Goal: Information Seeking & Learning: Learn about a topic

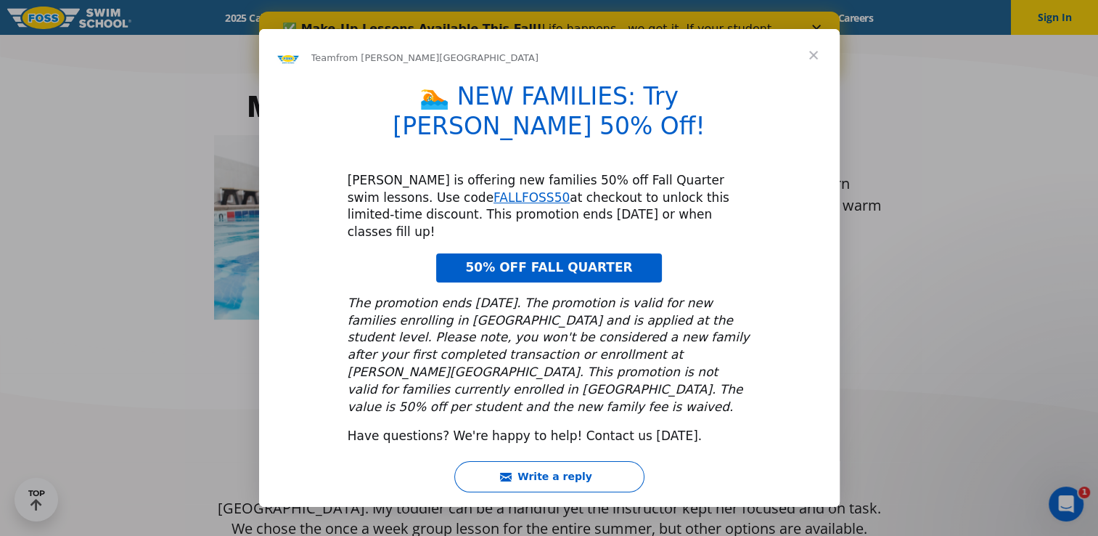
scroll to position [647, 0]
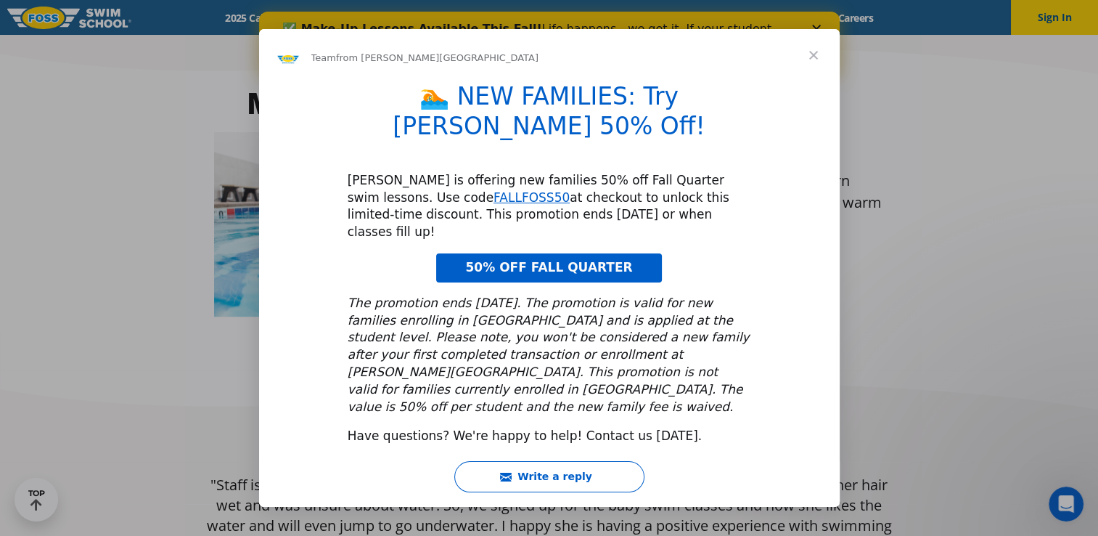
click at [808, 81] on span "Close" at bounding box center [814, 55] width 52 height 52
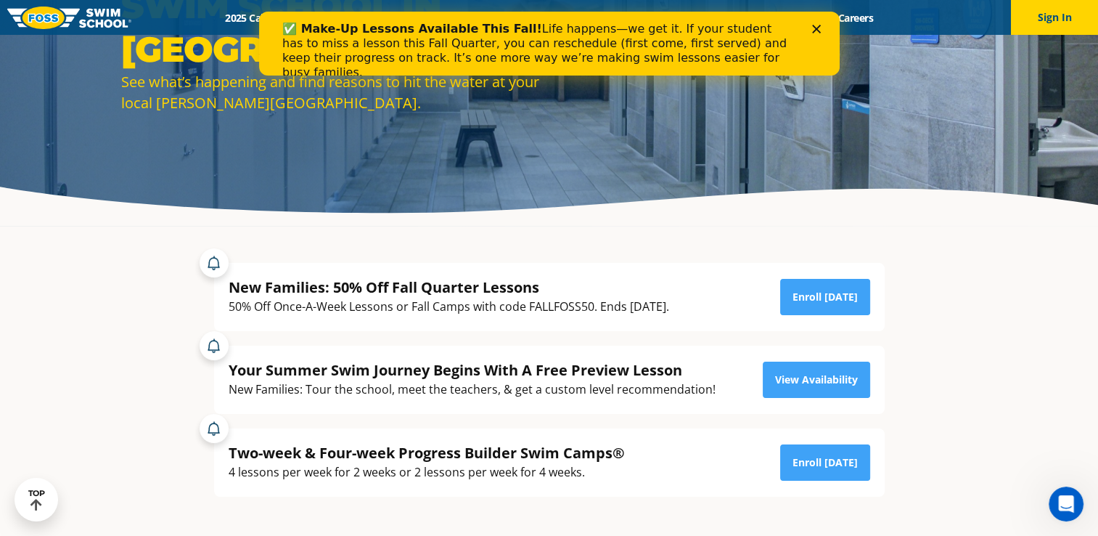
scroll to position [80, 0]
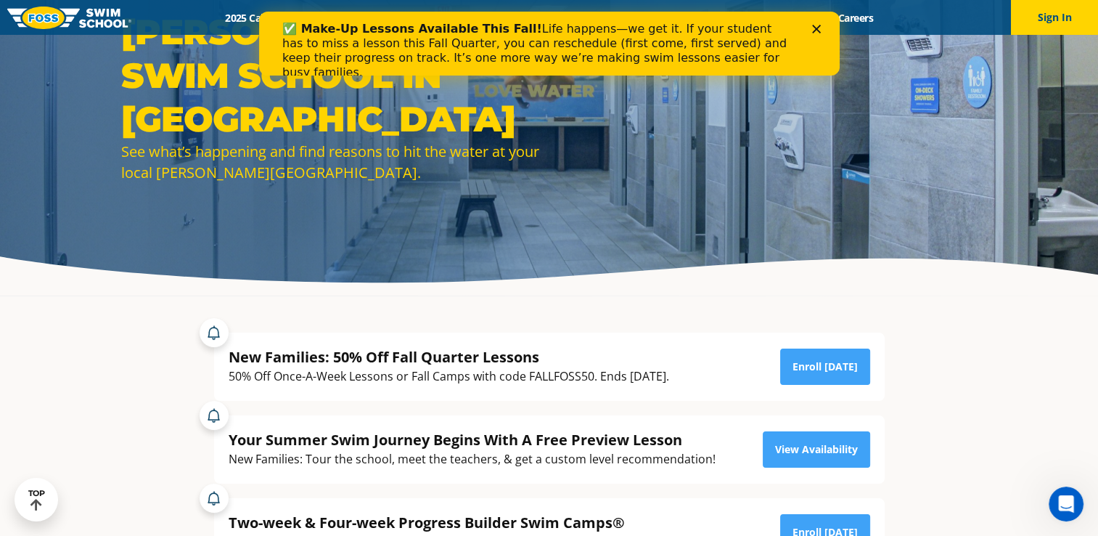
click at [810, 28] on div "✅ Make-Up Lessons Available This Fall! Life happens—we get it. If your student …" at bounding box center [549, 50] width 534 height 67
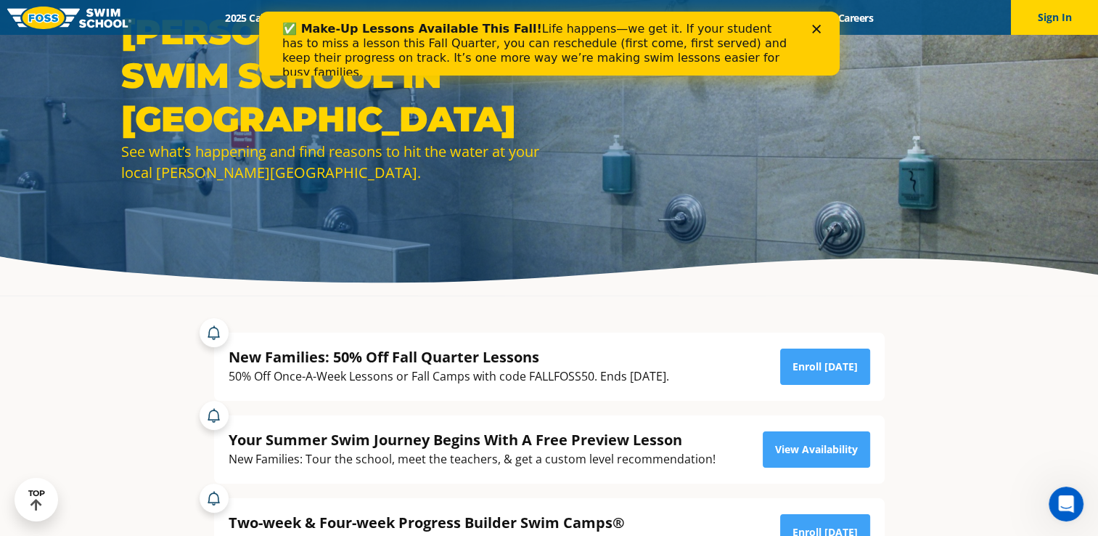
click at [817, 28] on icon "Close" at bounding box center [815, 29] width 9 height 9
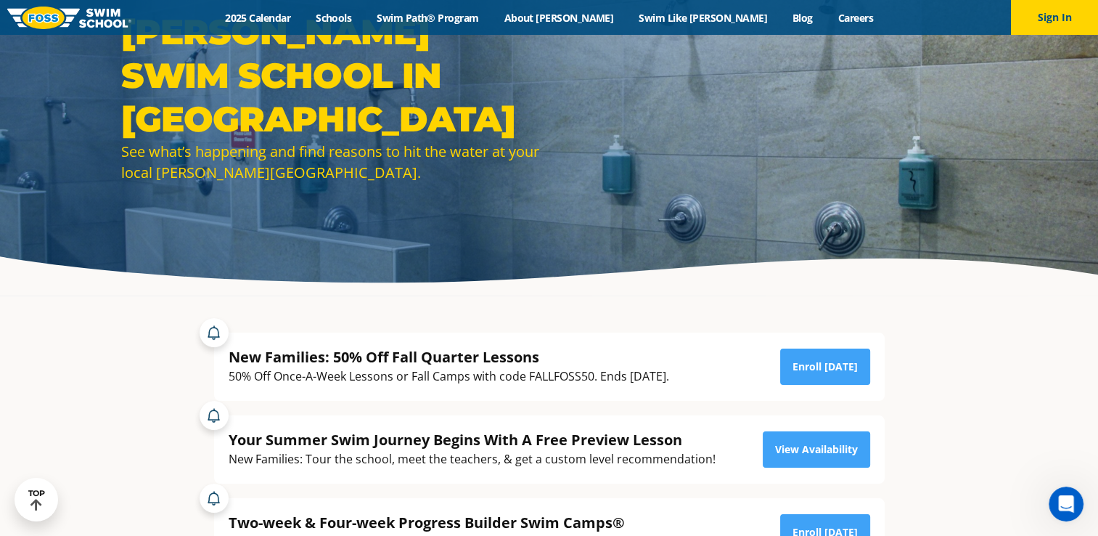
scroll to position [0, 0]
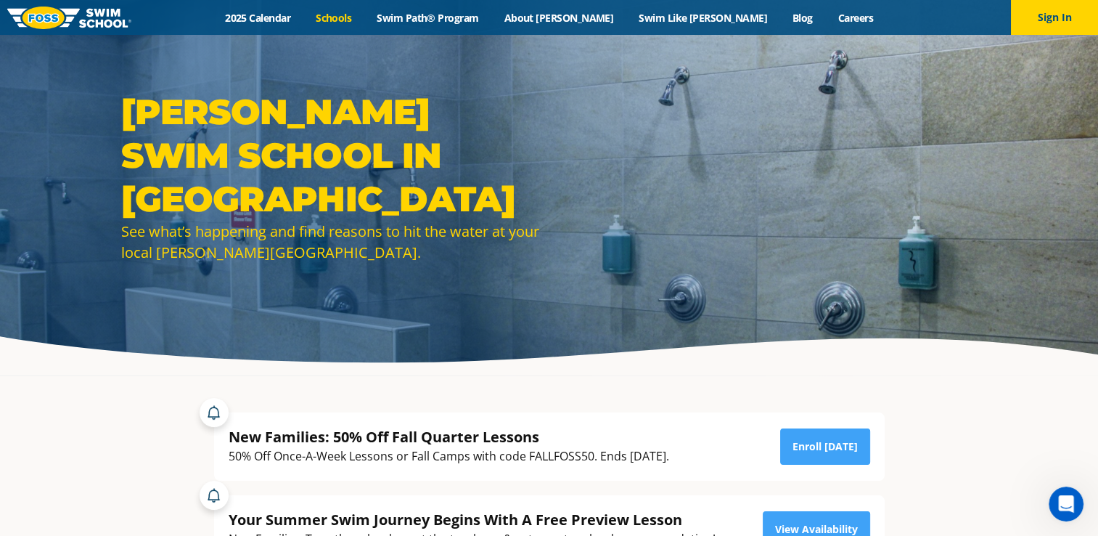
click at [364, 21] on link "Schools" at bounding box center [333, 18] width 61 height 14
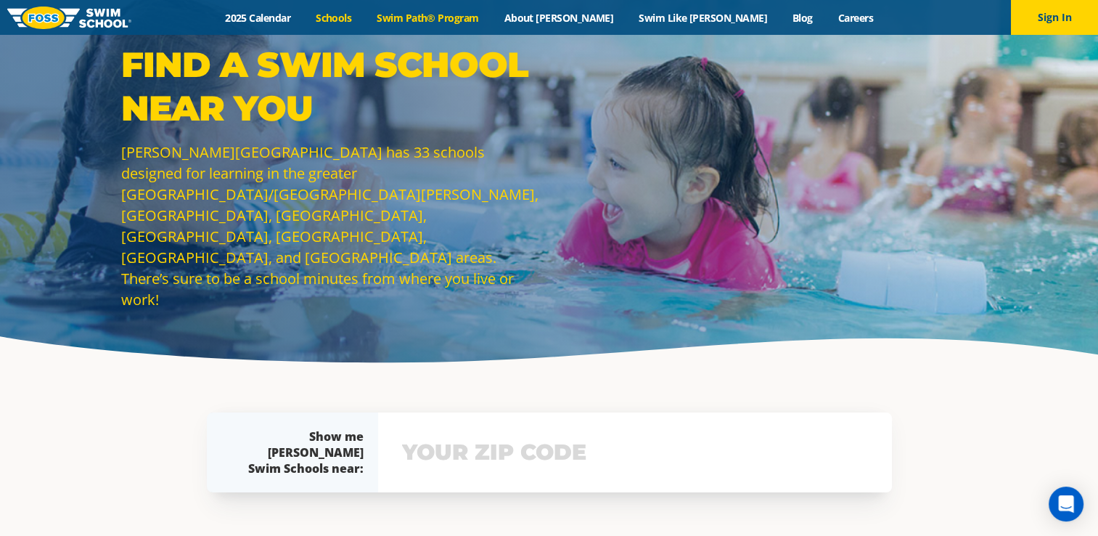
click at [480, 21] on link "Swim Path® Program" at bounding box center [427, 18] width 127 height 14
